Goal: Book appointment/travel/reservation

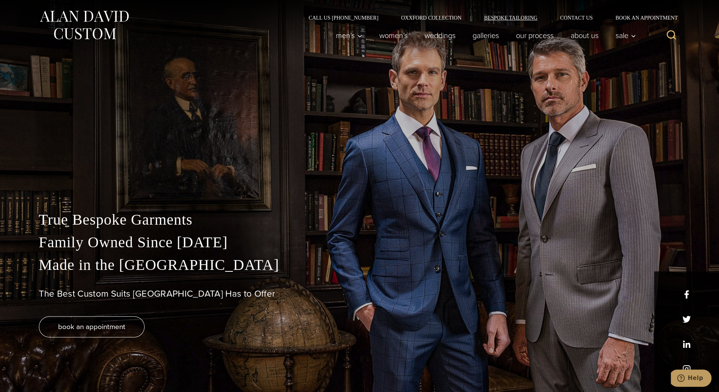
click at [545, 18] on link "Bespoke Tailoring" at bounding box center [510, 17] width 76 height 5
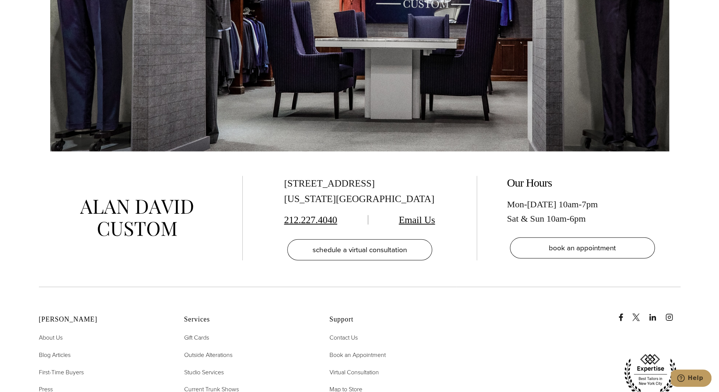
scroll to position [3435, 0]
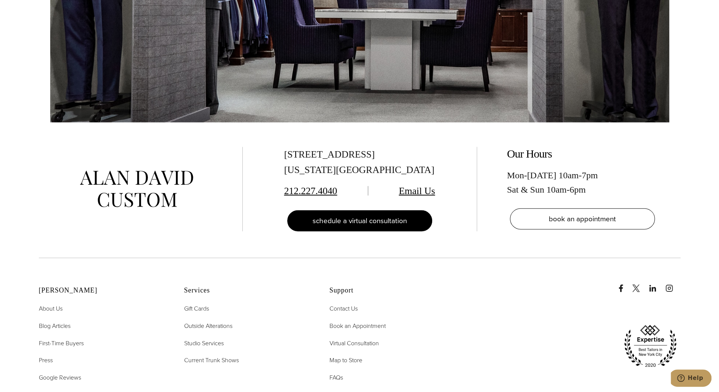
click at [385, 215] on span "schedule a virtual consultation" at bounding box center [359, 220] width 94 height 11
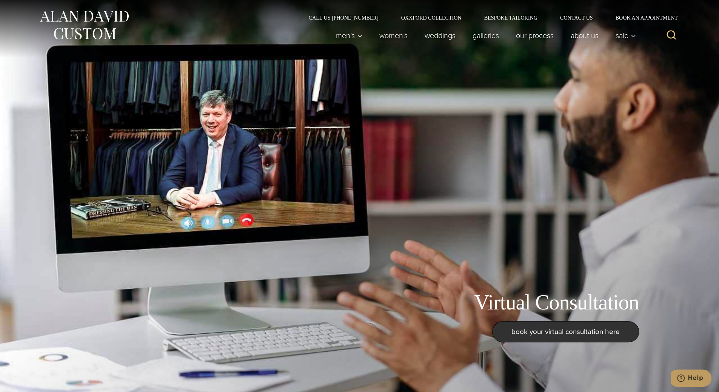
scroll to position [2000, 0]
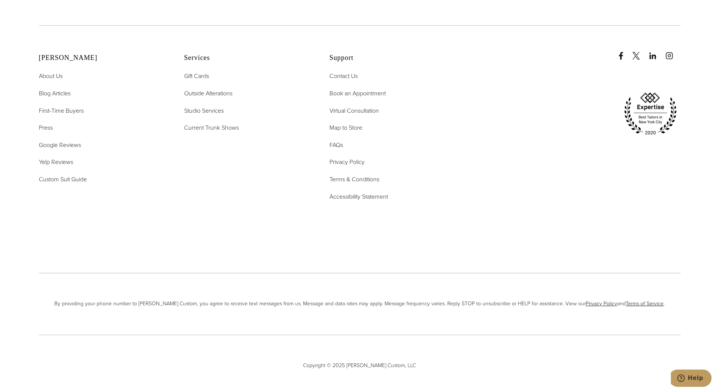
click at [359, 300] on span "By providing your phone number to [PERSON_NAME] Custom, you agree to receive te…" at bounding box center [360, 304] width 642 height 8
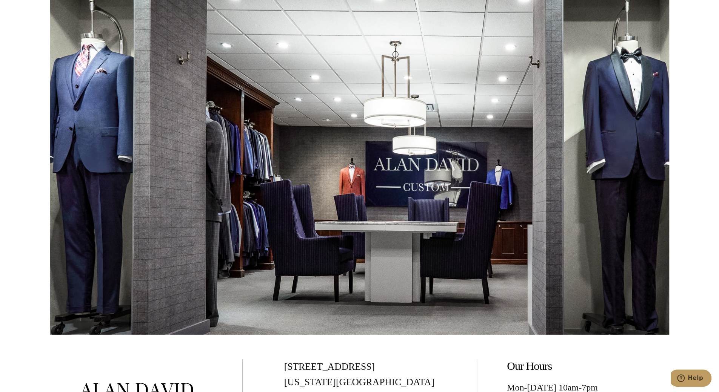
scroll to position [1519, 0]
